Goal: Task Accomplishment & Management: Use online tool/utility

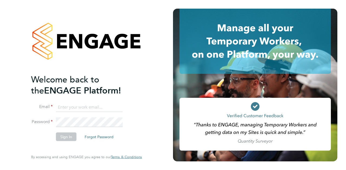
click at [62, 105] on input at bounding box center [89, 108] width 67 height 10
type input "[EMAIL_ADDRESS][DOMAIN_NAME]"
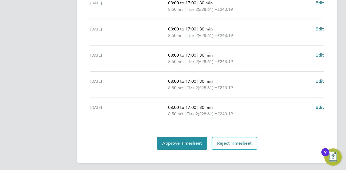
scroll to position [223, 0]
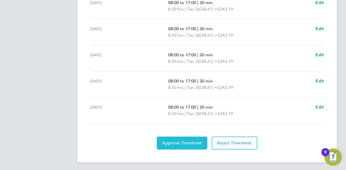
click at [185, 139] on button "Approve Timesheet" at bounding box center [182, 143] width 51 height 13
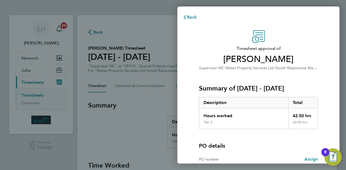
click at [330, 122] on div "Timesheet approval of Kieran Bangs Supervisor WC · Wates Property Services Ltd …" at bounding box center [258, 119] width 162 height 191
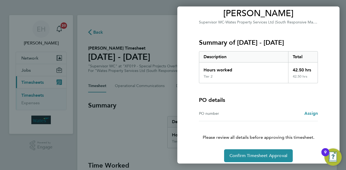
scroll to position [51, 0]
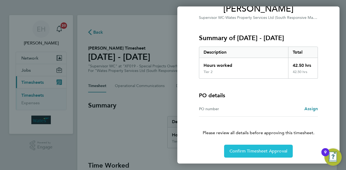
click at [249, 149] on span "Confirm Timesheet Approval" at bounding box center [258, 151] width 58 height 5
